Goal: Communication & Community: Answer question/provide support

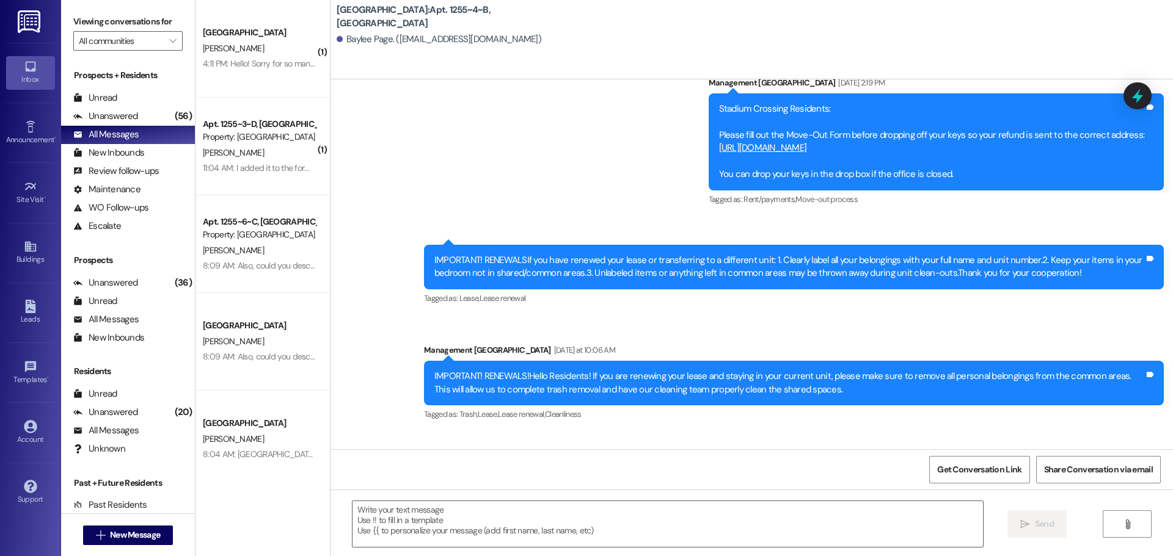
scroll to position [9826, 0]
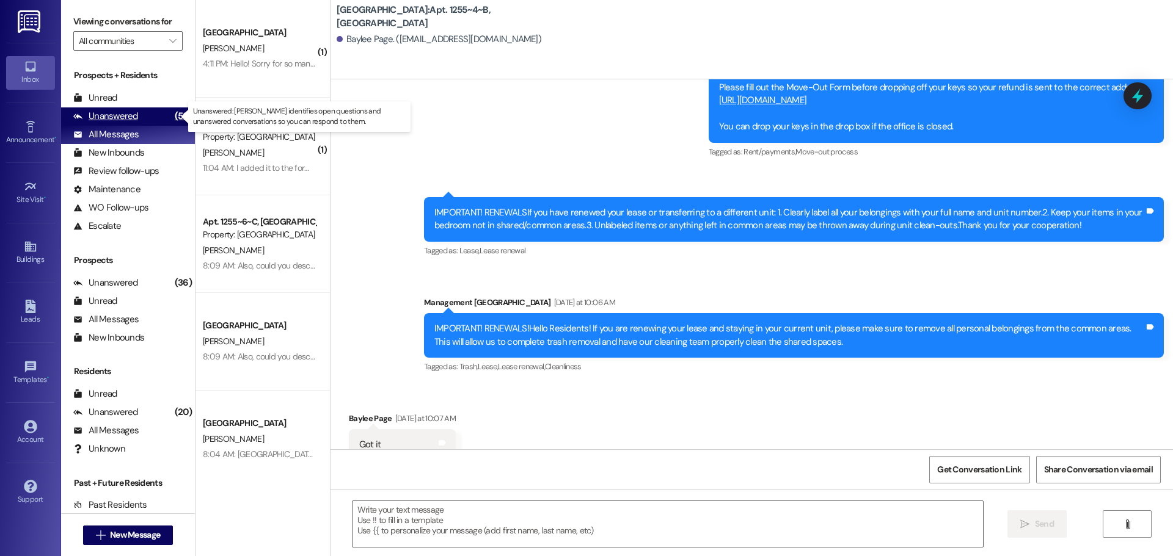
click at [128, 111] on div "Unanswered" at bounding box center [105, 116] width 65 height 13
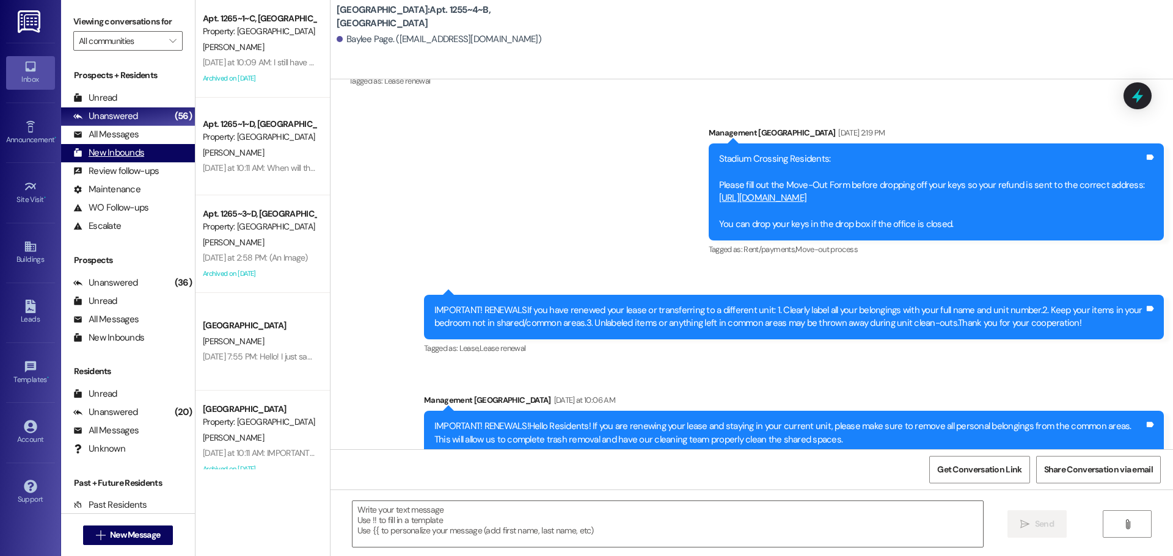
scroll to position [9826, 0]
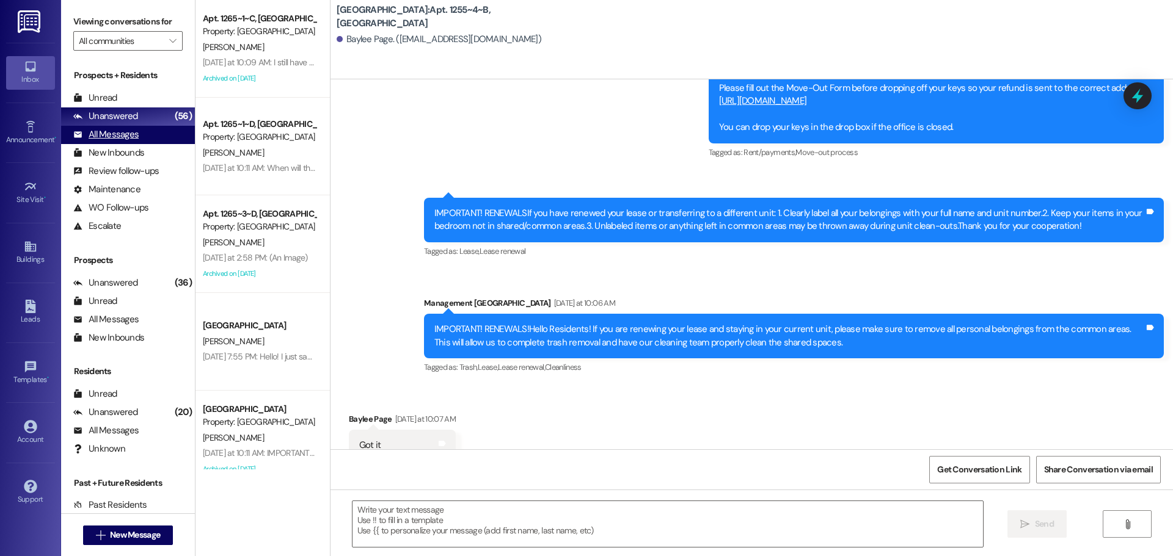
click at [107, 136] on div "All Messages" at bounding box center [105, 134] width 65 height 13
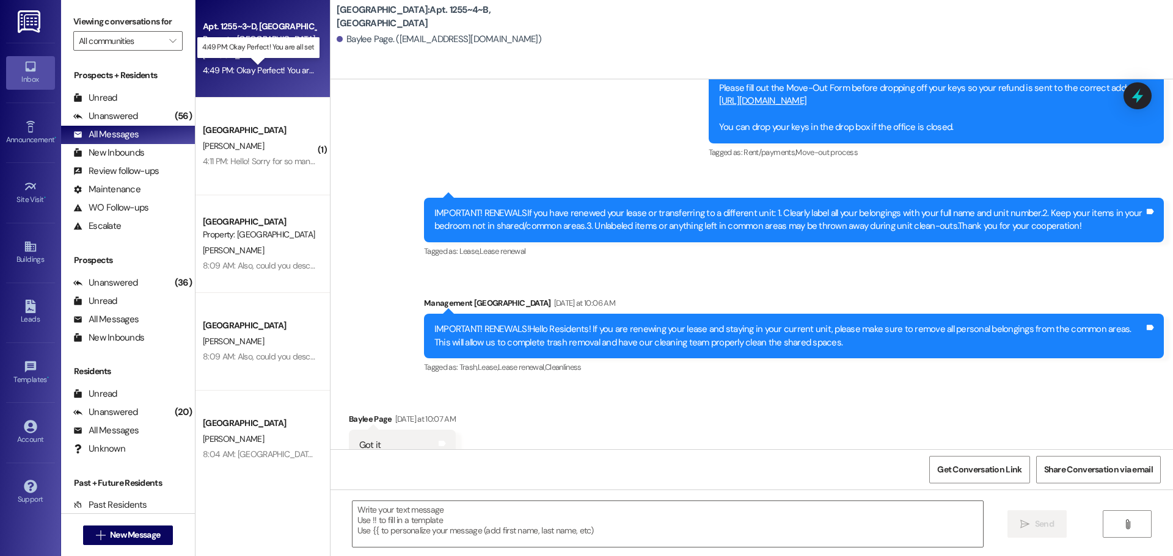
click at [223, 70] on div "4:49 PM: Okay Perfect! You are all set 4:49 PM: Okay Perfect! You are all set" at bounding box center [269, 70] width 133 height 11
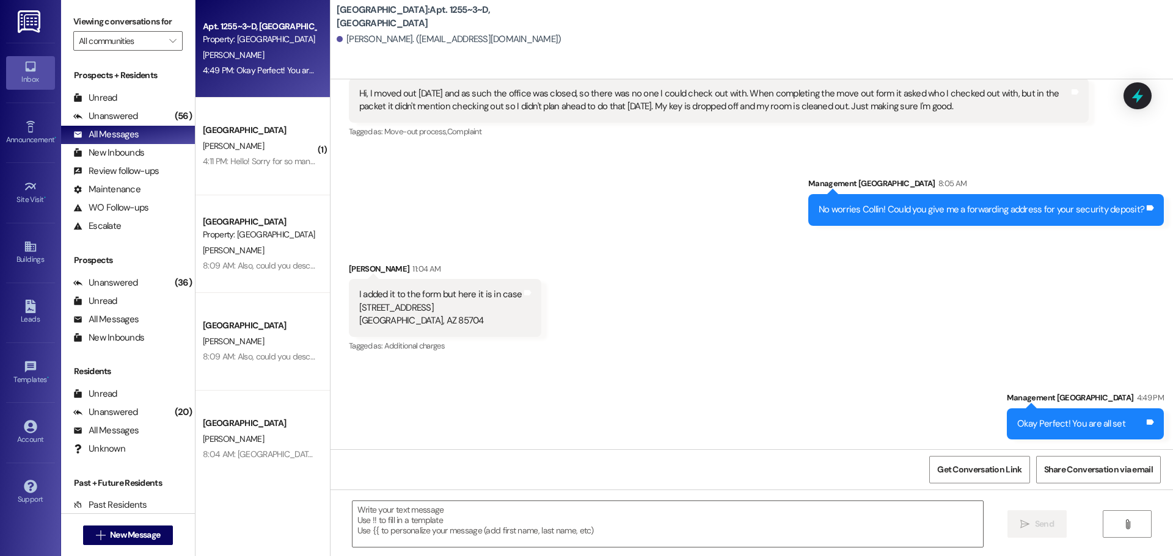
scroll to position [5310, 0]
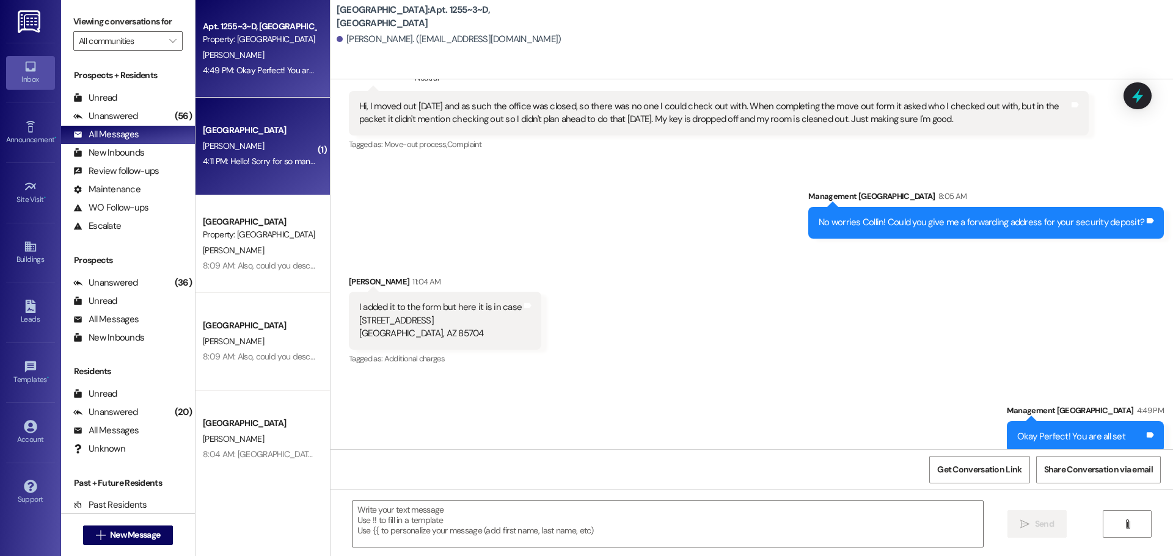
click at [221, 111] on div "Stadium Crossing Prospect [PERSON_NAME] 4:11 PM: Hello! Sorry for so many quest…" at bounding box center [262, 147] width 134 height 98
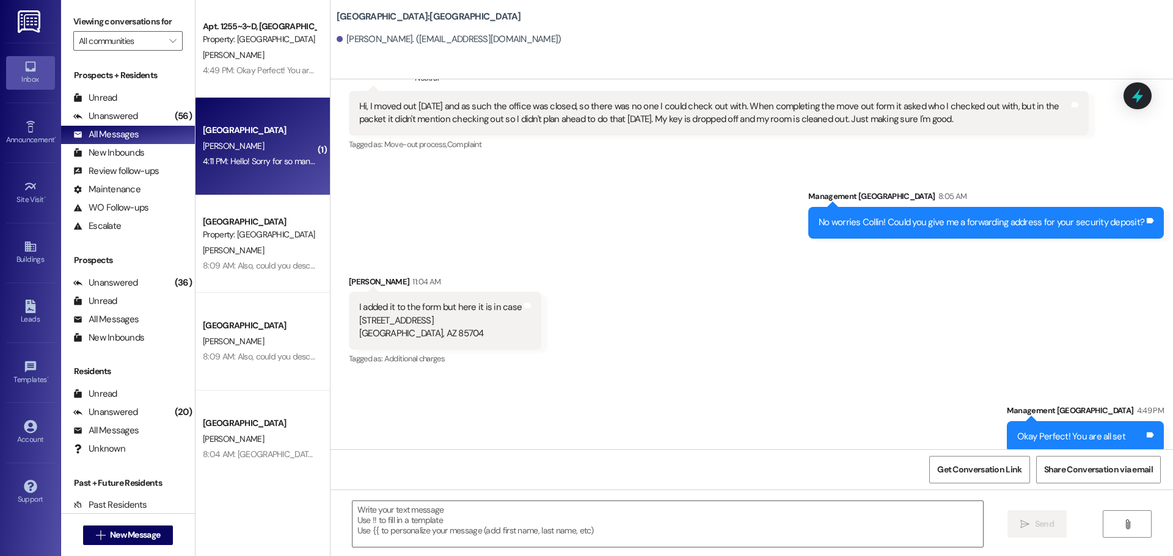
scroll to position [1349, 0]
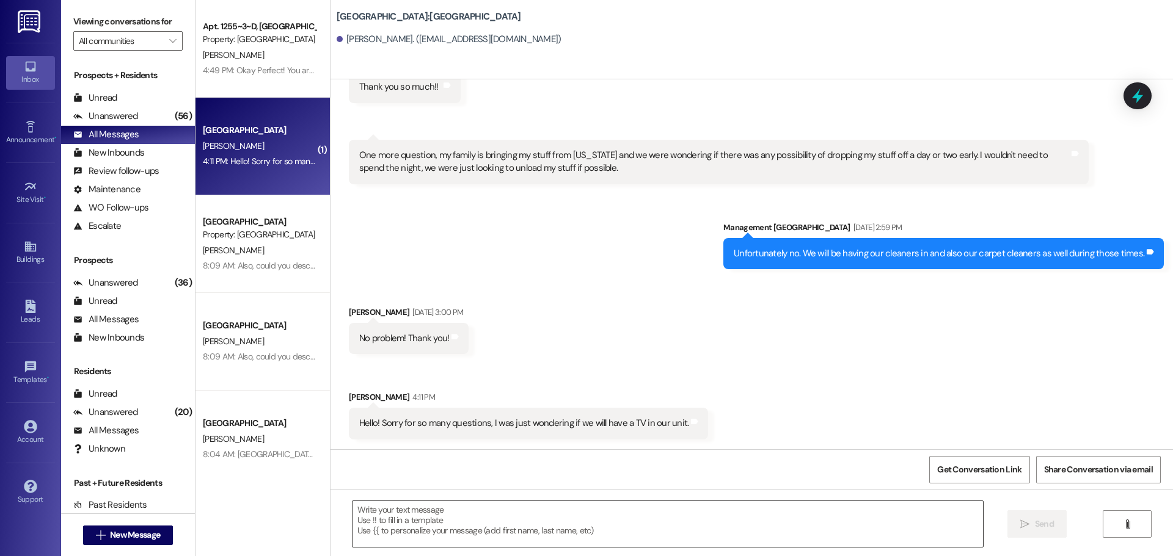
click at [448, 509] on textarea at bounding box center [667, 524] width 630 height 46
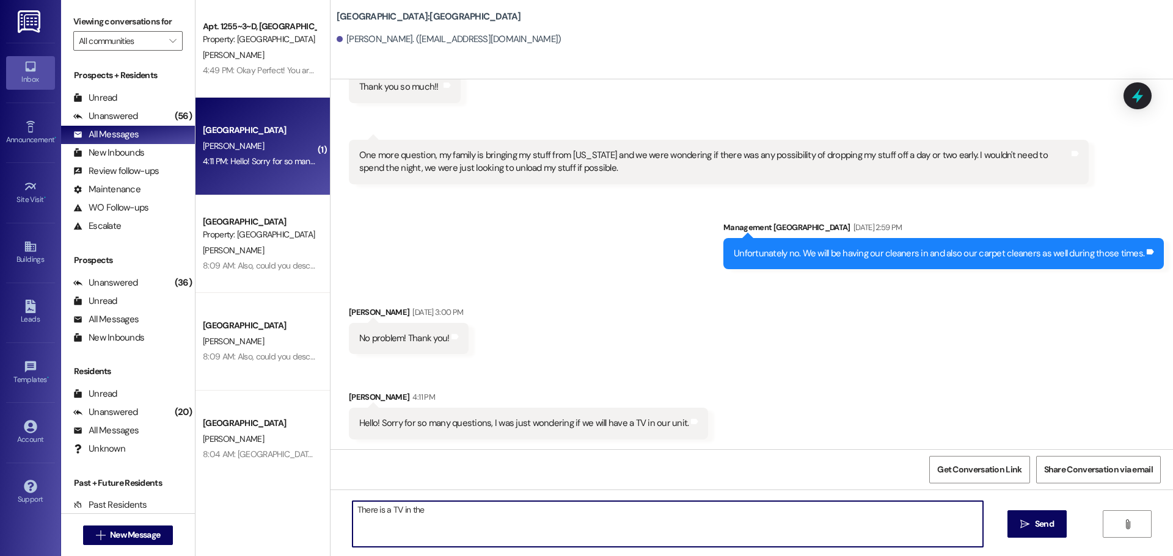
type textarea "There is a TV in the"
